Goal: Task Accomplishment & Management: Use online tool/utility

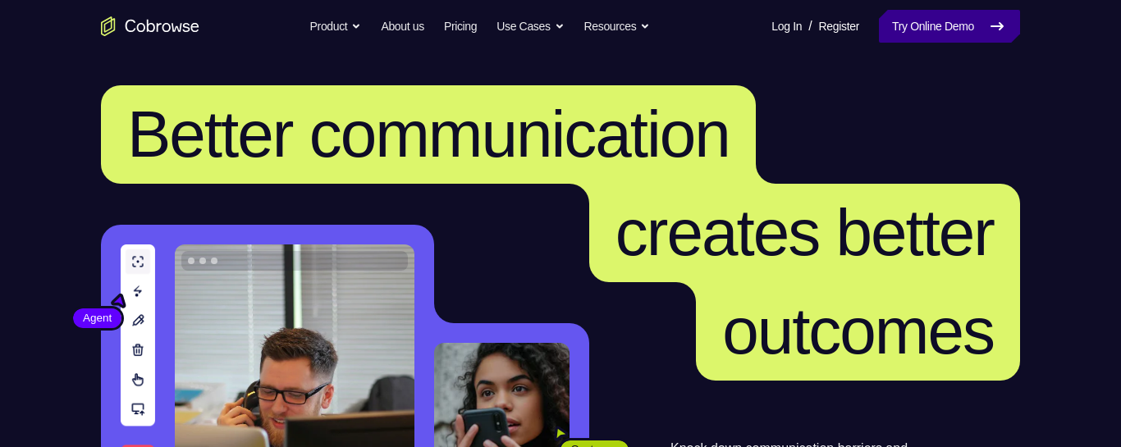
click at [882, 31] on link "Try Online Demo" at bounding box center [949, 26] width 141 height 33
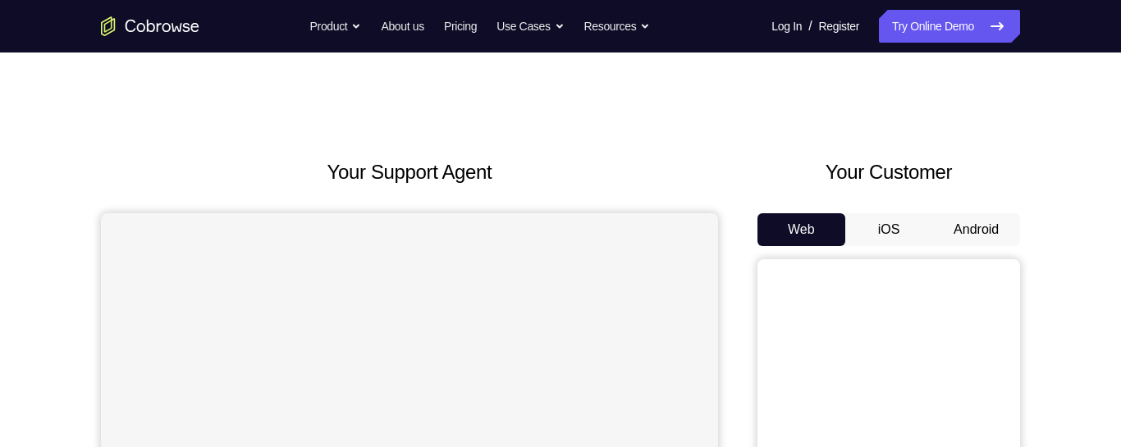
click at [972, 245] on button "Android" at bounding box center [977, 229] width 88 height 33
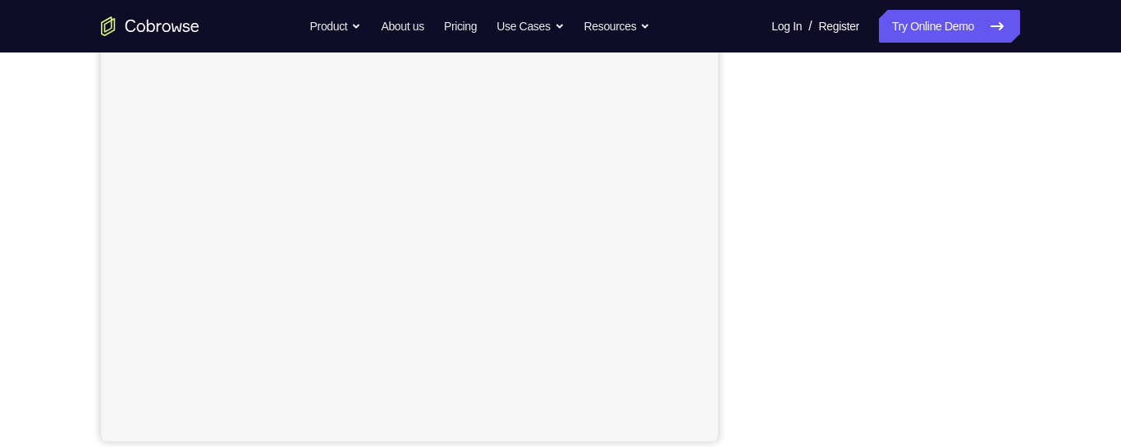
scroll to position [325, 0]
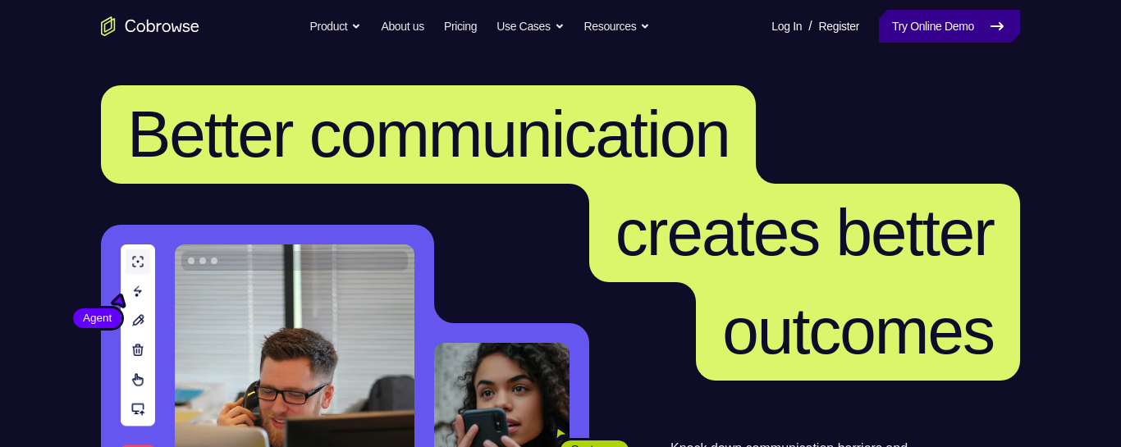
click at [929, 40] on link "Try Online Demo" at bounding box center [949, 26] width 141 height 33
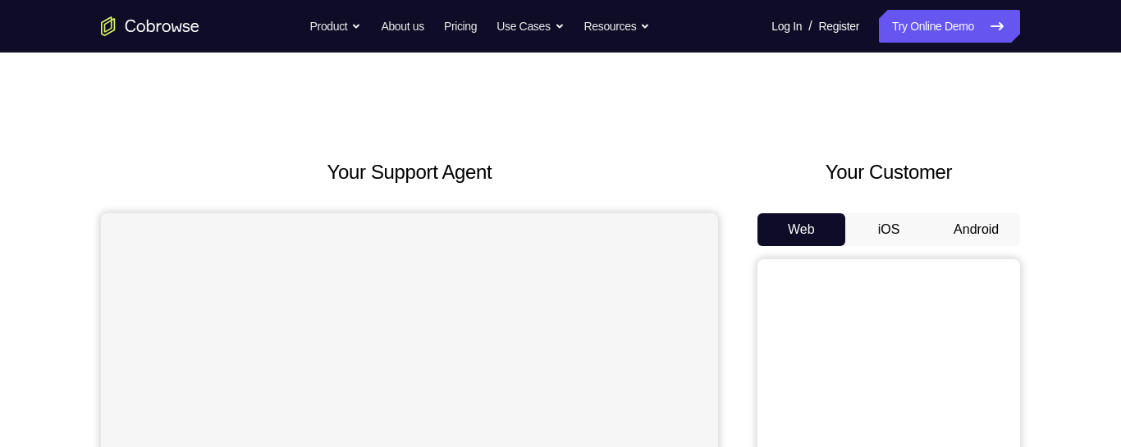
click at [965, 222] on button "Android" at bounding box center [977, 229] width 88 height 33
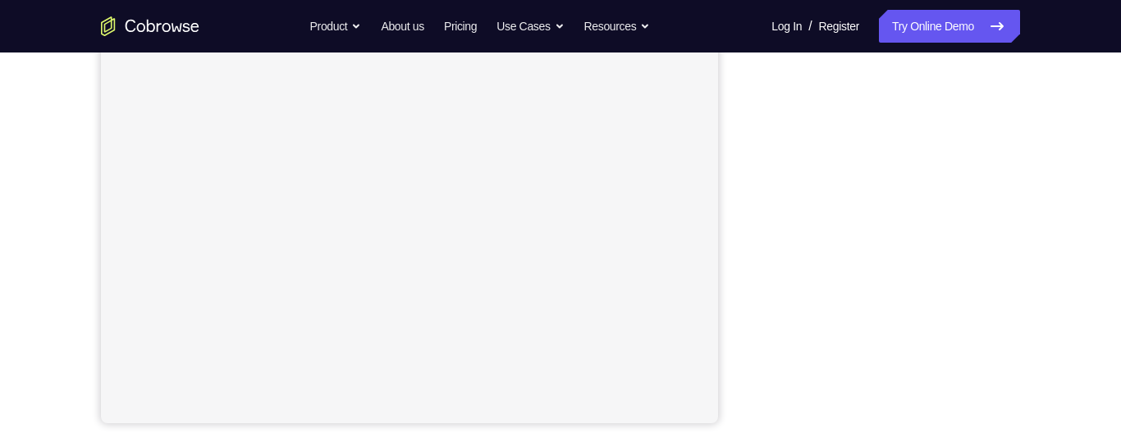
scroll to position [355, 0]
click at [729, 298] on div "Your Support Agent Your Customer Web iOS Android" at bounding box center [560, 105] width 919 height 607
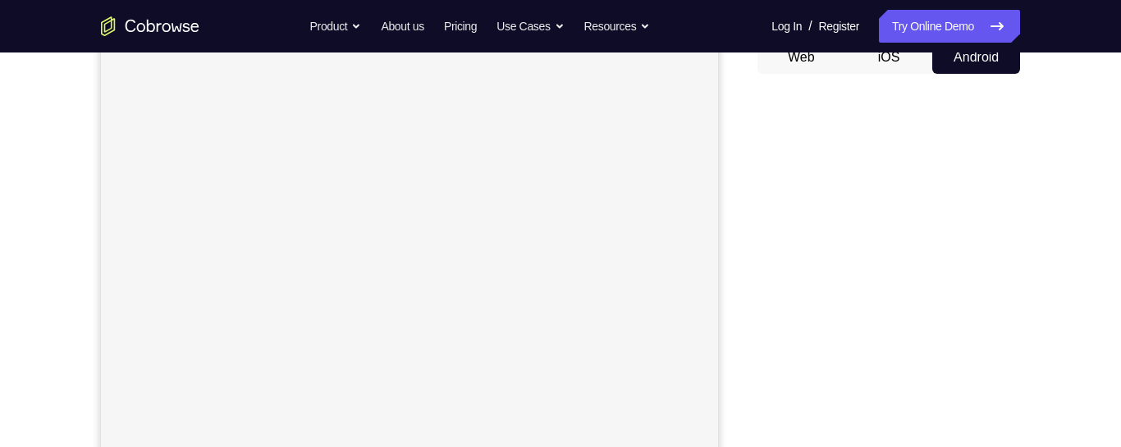
scroll to position [167, 0]
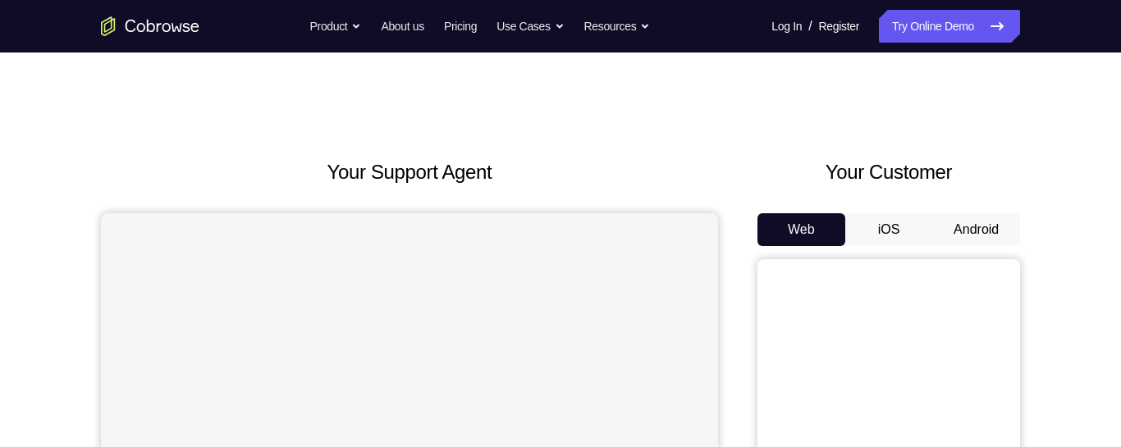
click at [975, 242] on button "Android" at bounding box center [977, 229] width 88 height 33
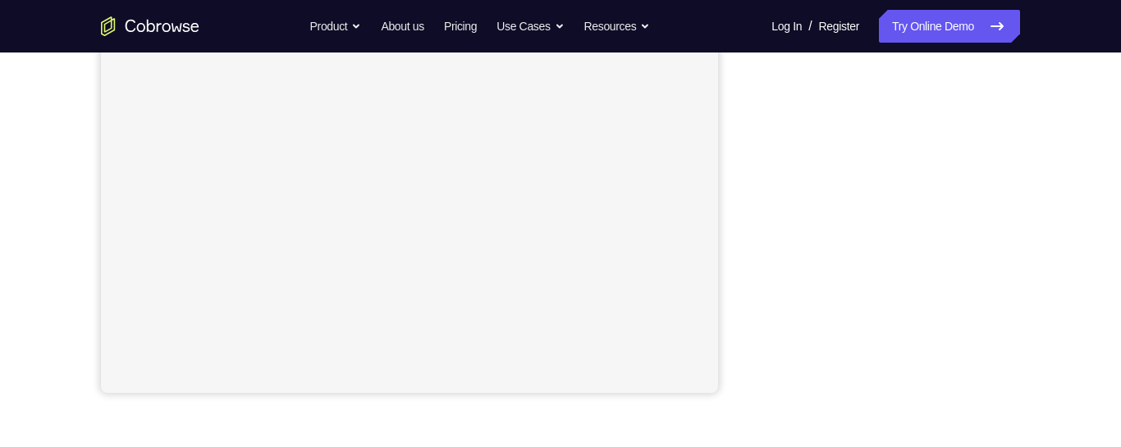
scroll to position [373, 0]
